Goal: Transaction & Acquisition: Purchase product/service

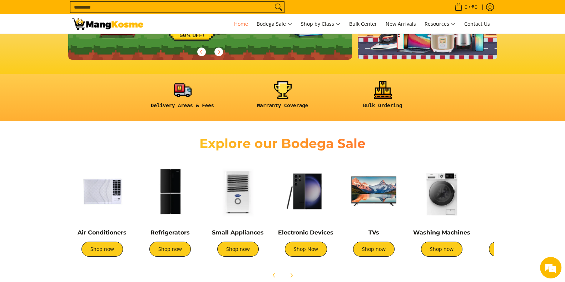
click at [98, 189] on img at bounding box center [102, 191] width 61 height 61
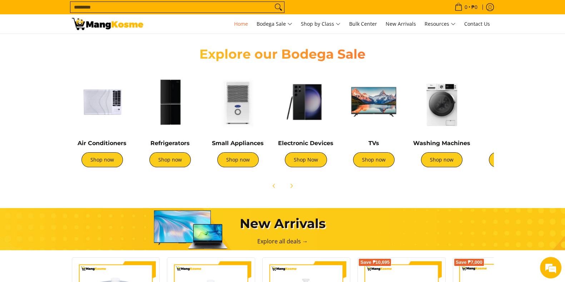
click at [320, 88] on img at bounding box center [305, 101] width 61 height 61
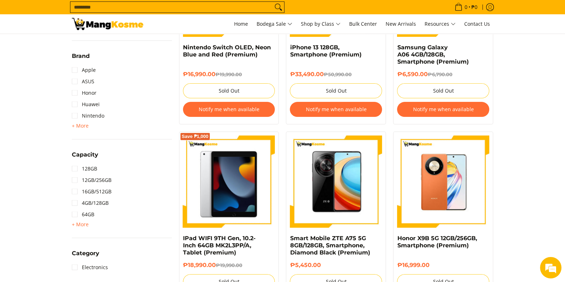
scroll to position [357, 0]
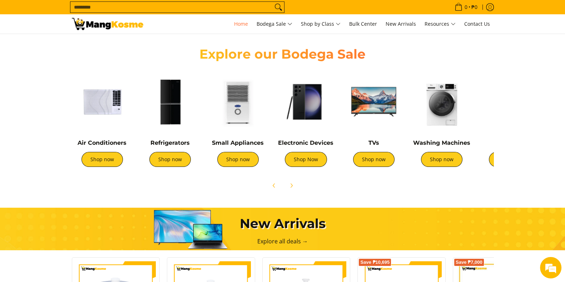
click at [240, 101] on img at bounding box center [238, 101] width 61 height 61
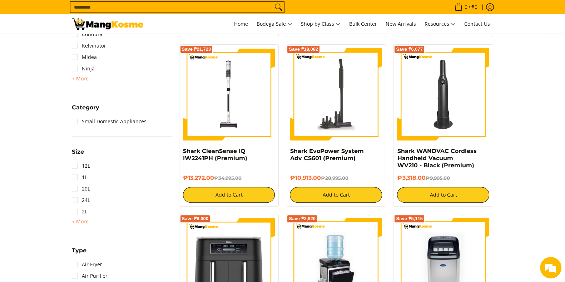
scroll to position [268, 0]
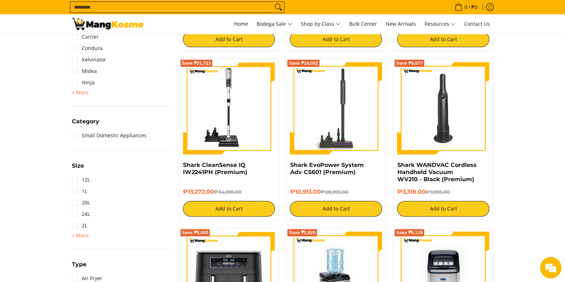
click at [234, 124] on img at bounding box center [229, 108] width 92 height 92
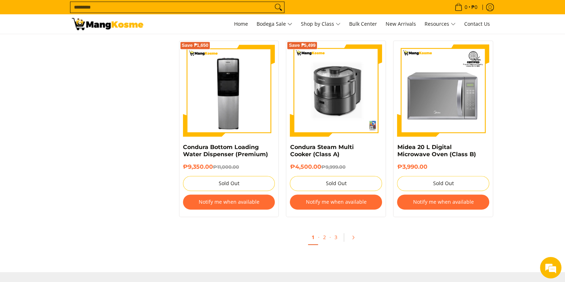
scroll to position [1294, 0]
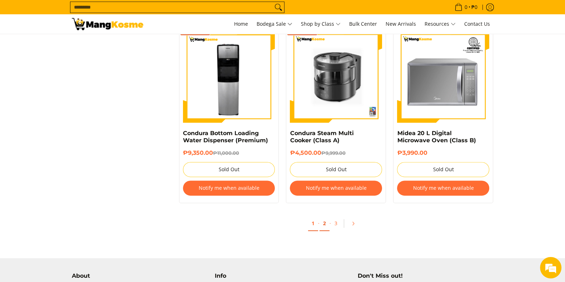
click at [325, 228] on link "2" at bounding box center [324, 223] width 10 height 15
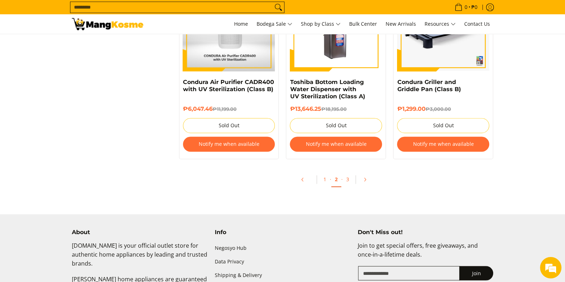
scroll to position [1518, 0]
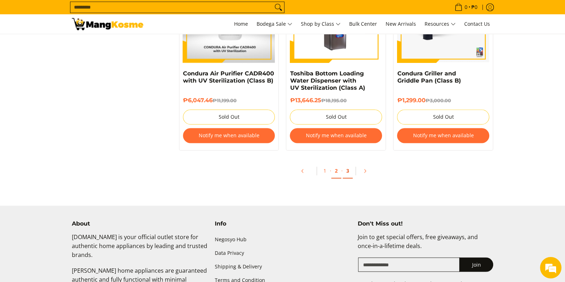
click at [344, 178] on link "3" at bounding box center [348, 171] width 10 height 15
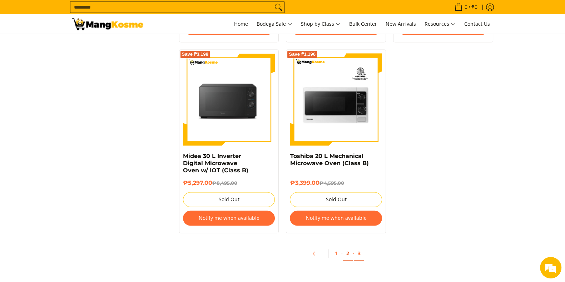
scroll to position [1474, 0]
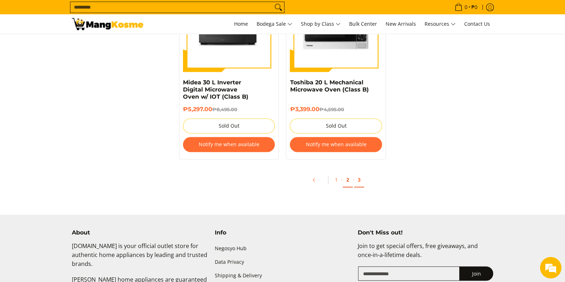
click at [347, 184] on link "2" at bounding box center [348, 180] width 10 height 15
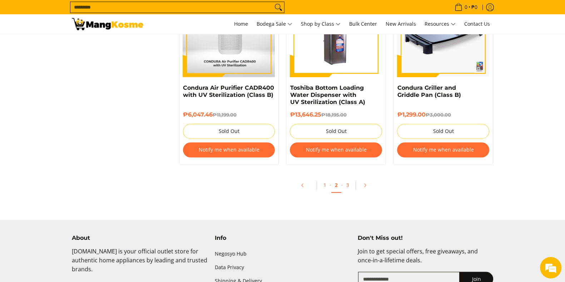
scroll to position [1518, 0]
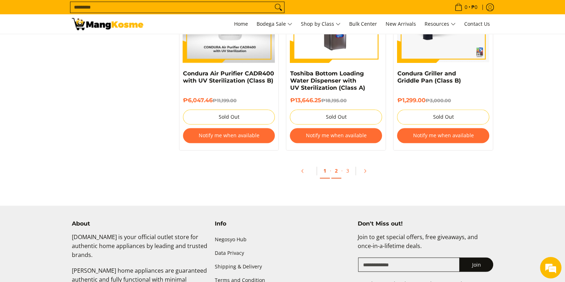
click at [327, 173] on link "1" at bounding box center [325, 171] width 10 height 15
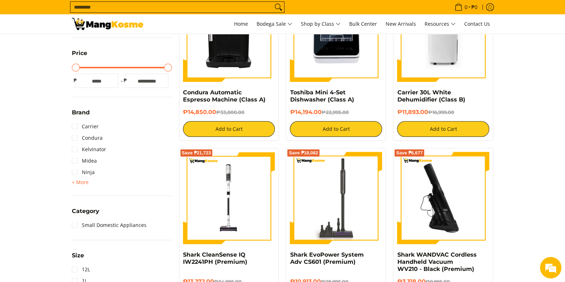
scroll to position [268, 0]
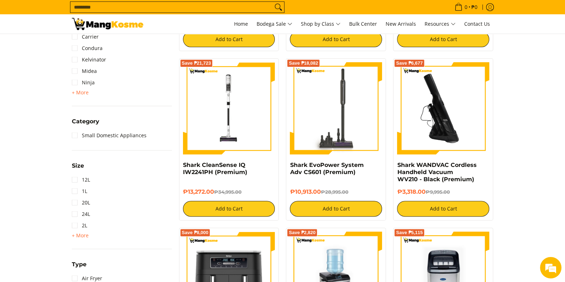
click at [457, 108] on img at bounding box center [443, 108] width 92 height 92
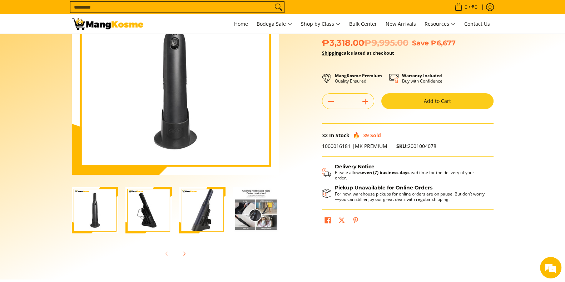
scroll to position [89, 0]
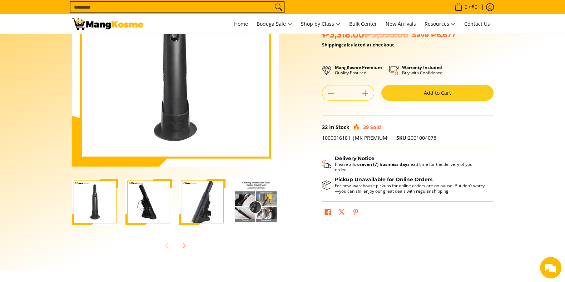
click at [78, 212] on img "Shark WANDVAC Cordless Handheld Vacuum WV210 - Black (Premium)-1" at bounding box center [95, 202] width 46 height 46
click at [150, 208] on img "Shark WANDVAC Cordless Handheld Vacuum WV210 - Black (Premium)-2" at bounding box center [148, 202] width 46 height 46
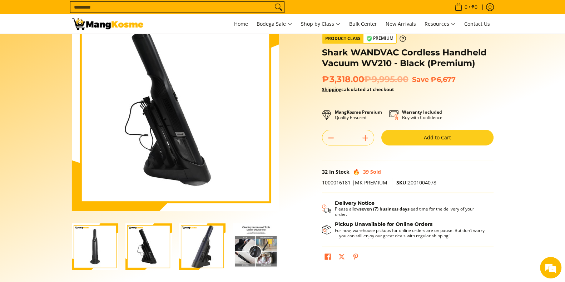
scroll to position [0, 0]
click at [198, 248] on img "Shark WANDVAC Cordless Handheld Vacuum WV210 - Black (Premium)-3" at bounding box center [202, 246] width 46 height 46
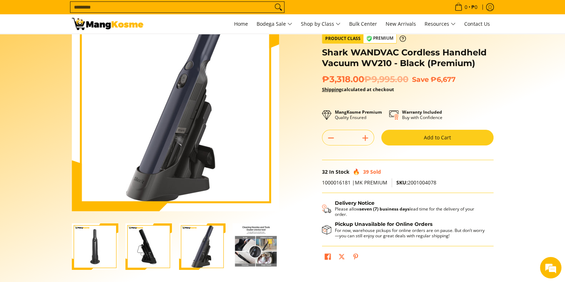
click at [273, 249] on img "Shark WANDVAC Cordless Handheld Vacuum WV210 - Black (Premium)-4" at bounding box center [256, 246] width 46 height 46
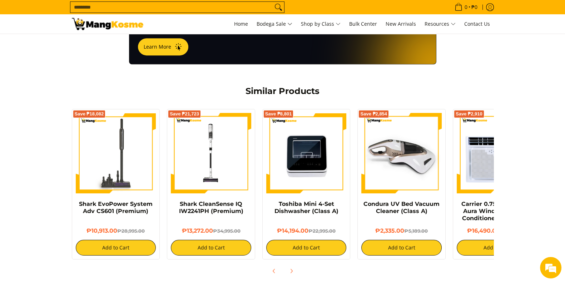
scroll to position [491, 0]
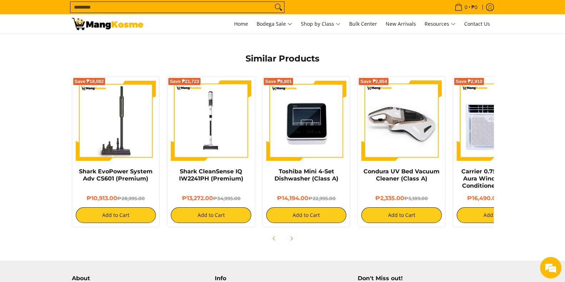
click at [395, 145] on img at bounding box center [401, 120] width 80 height 80
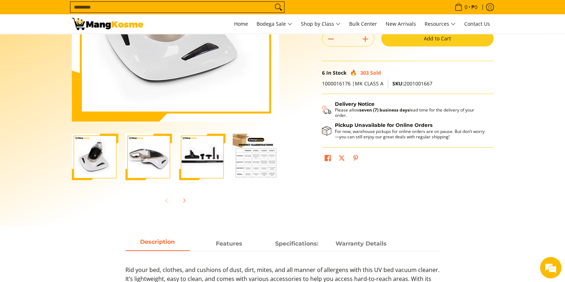
scroll to position [89, 0]
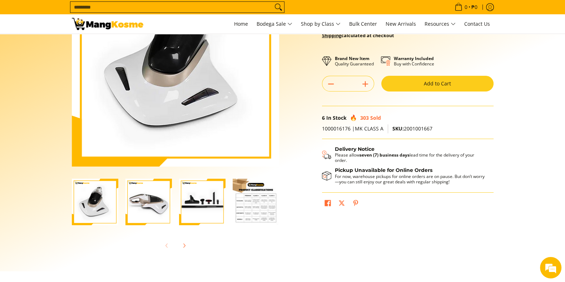
click at [106, 203] on img "Condura UV Bed Vacuum Cleaner (Class A)-1" at bounding box center [95, 202] width 46 height 46
click at [143, 205] on img "Condura UV Bed Vacuum Cleaner (Class A)-2" at bounding box center [148, 202] width 46 height 46
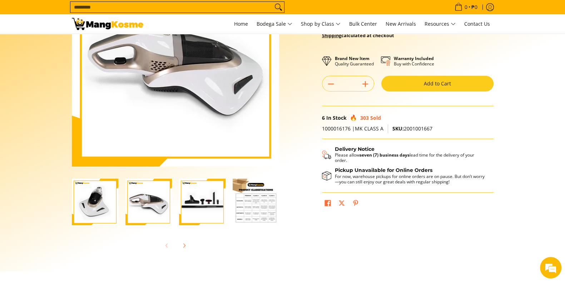
click at [200, 198] on img "Condura UV Bed Vacuum Cleaner (Class A)-3" at bounding box center [202, 202] width 46 height 46
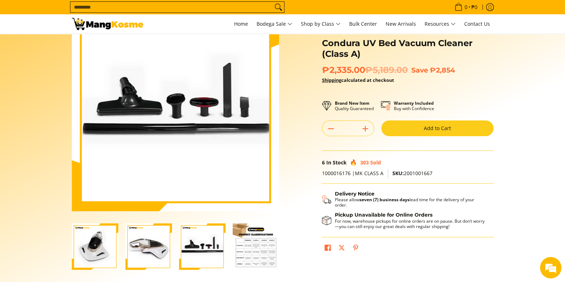
scroll to position [0, 0]
click at [234, 231] on img "Condura UV Bed Vacuum Cleaner (Class A)-4" at bounding box center [256, 246] width 46 height 46
